Goal: Task Accomplishment & Management: Use online tool/utility

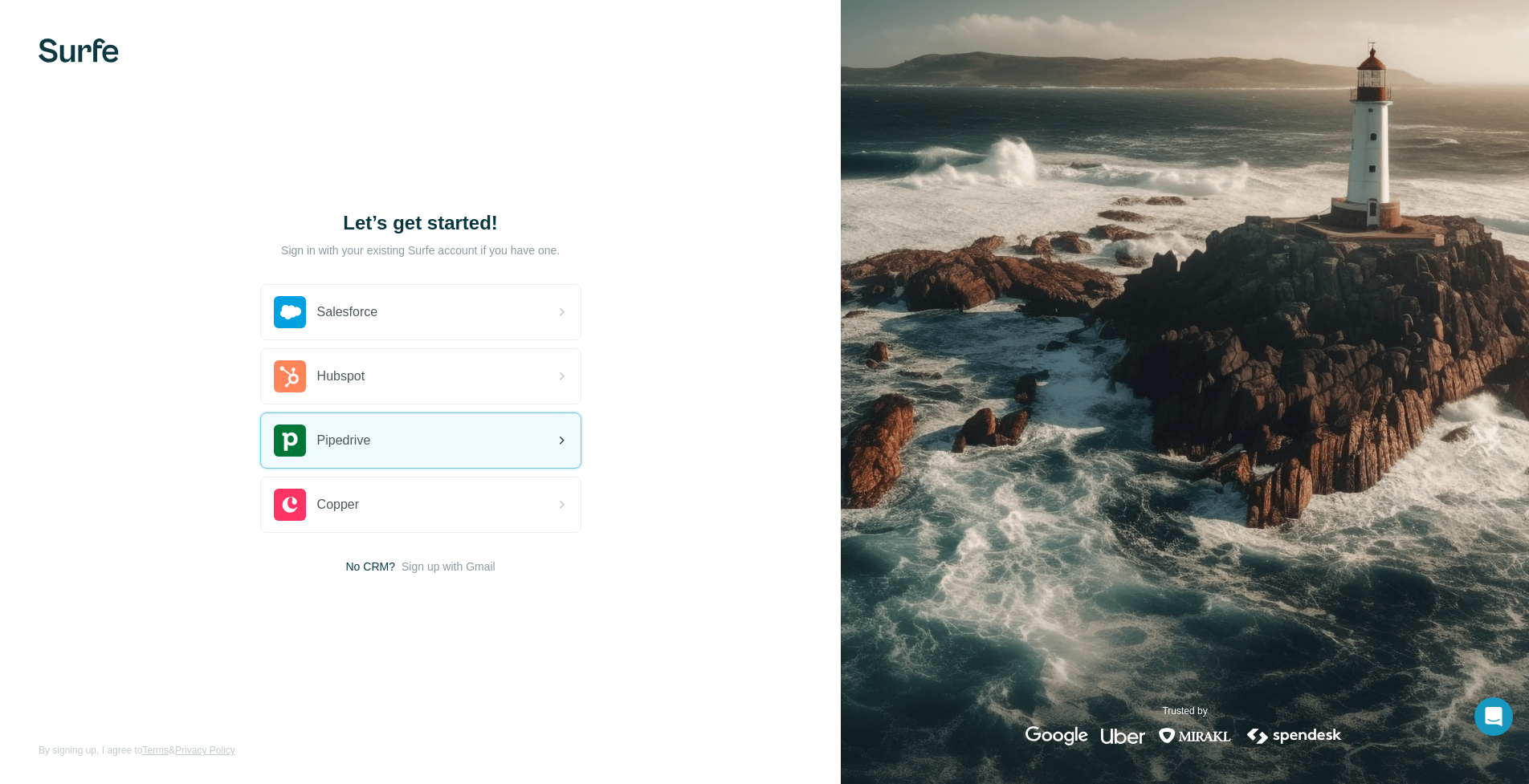
click at [542, 444] on div "Pipedrive" at bounding box center [421, 440] width 320 height 54
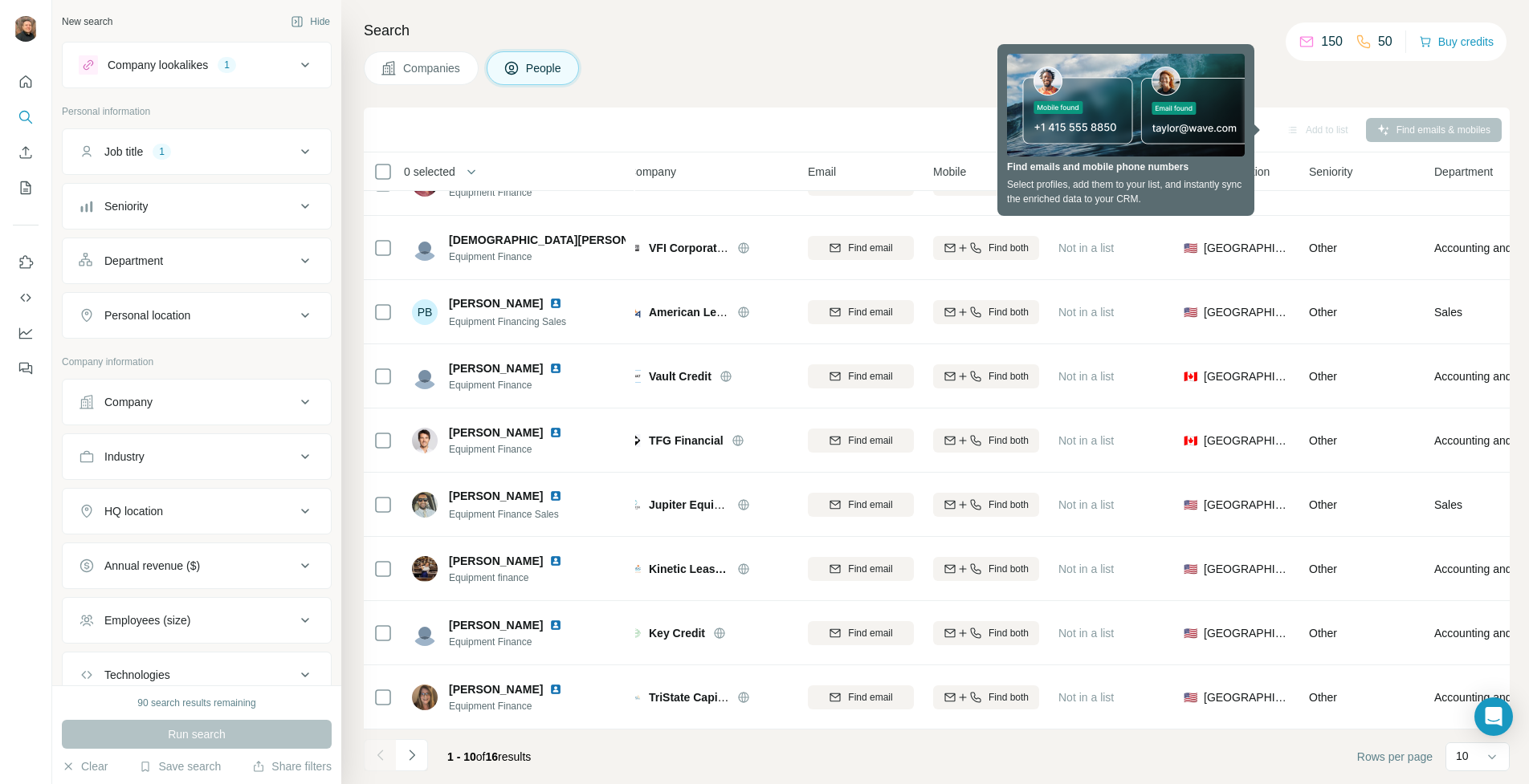
scroll to position [112, 0]
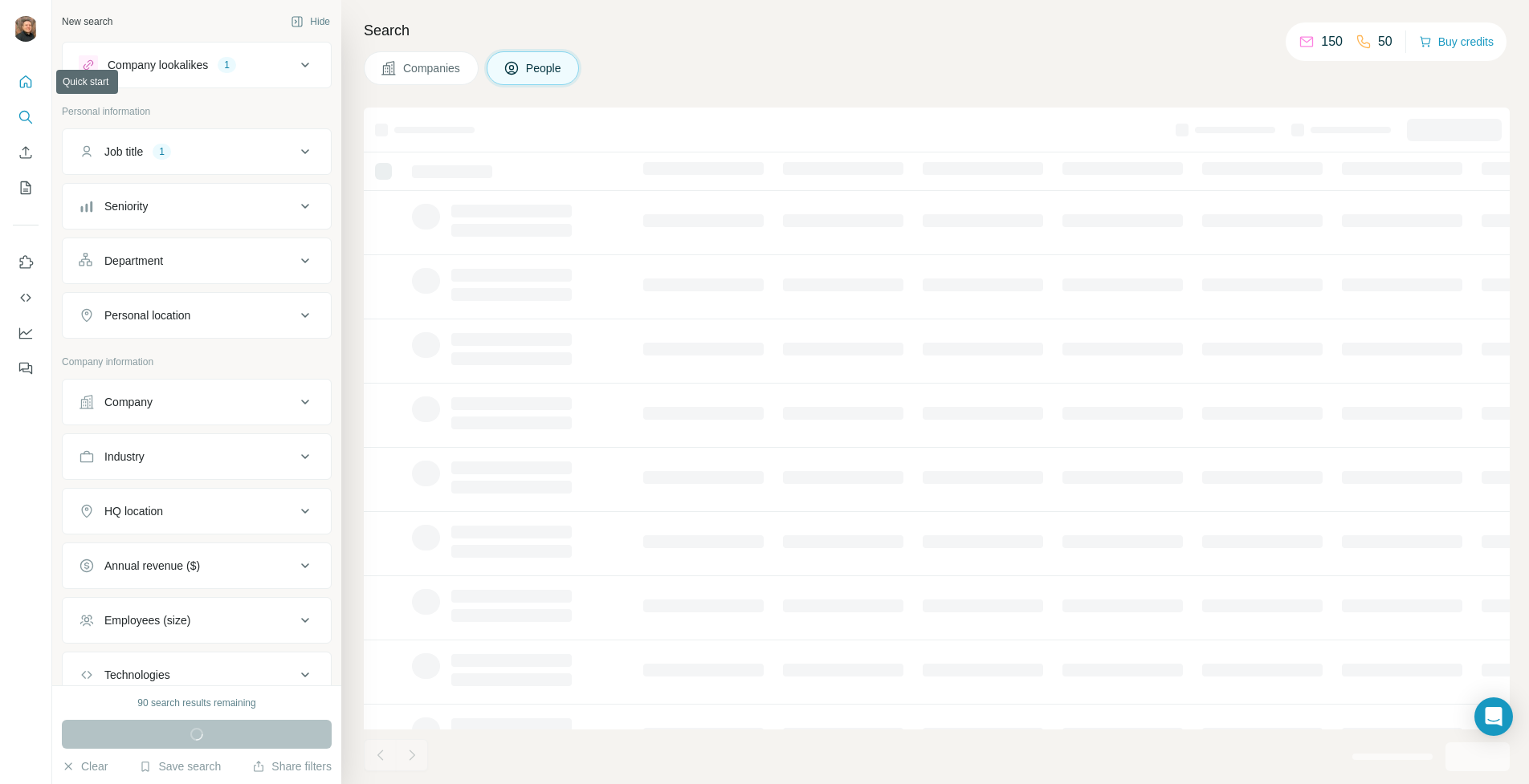
click at [18, 84] on icon "Quick start" at bounding box center [25, 81] width 16 height 16
